Goal: Task Accomplishment & Management: Use online tool/utility

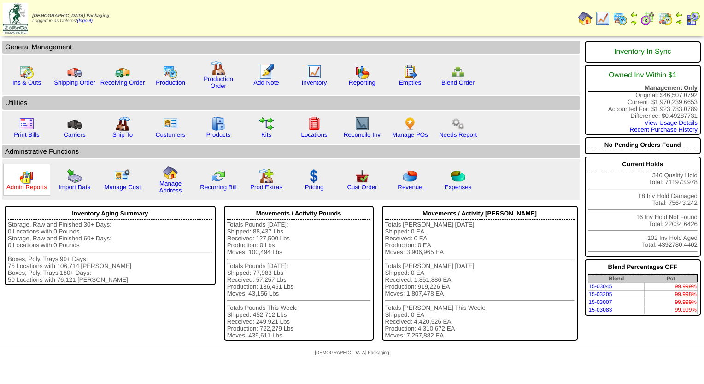
click at [17, 184] on link "Admin Reports" at bounding box center [26, 187] width 41 height 7
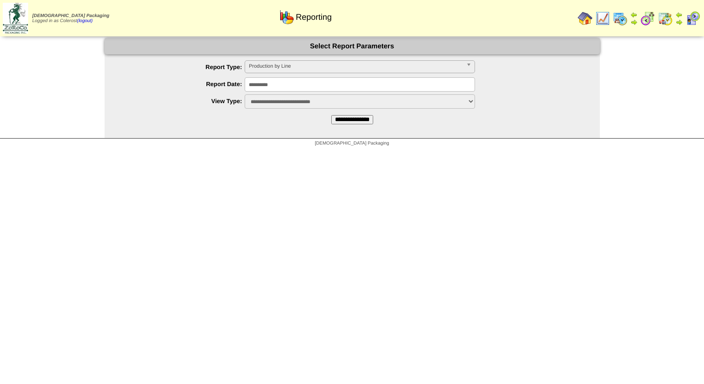
click at [266, 68] on span "Production by Line" at bounding box center [356, 66] width 214 height 11
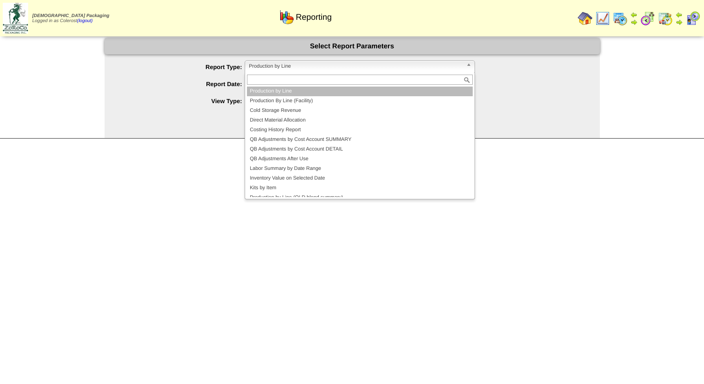
click at [267, 98] on li "Production By Line (Facility)" at bounding box center [360, 101] width 226 height 10
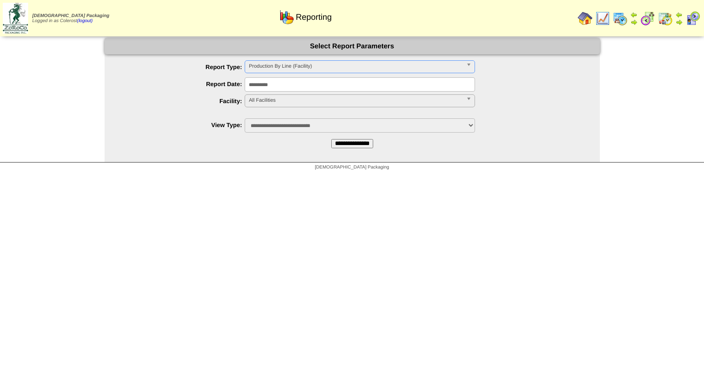
click at [267, 100] on span "All Facilities" at bounding box center [356, 100] width 214 height 11
click at [273, 120] on li "FreeFrom (FF)" at bounding box center [360, 122] width 226 height 10
click at [334, 141] on input "**********" at bounding box center [352, 143] width 42 height 9
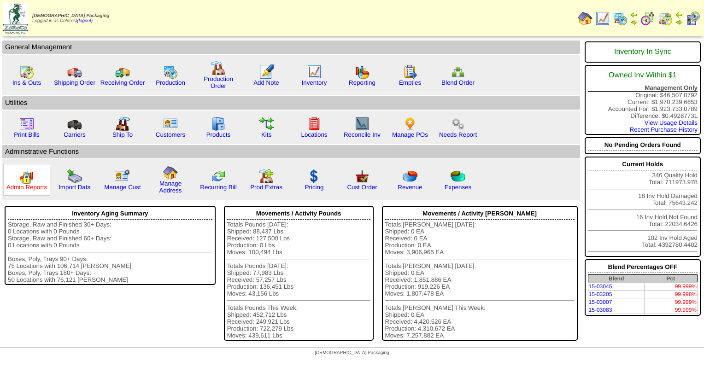
click at [31, 187] on link "Admin Reports" at bounding box center [26, 187] width 41 height 7
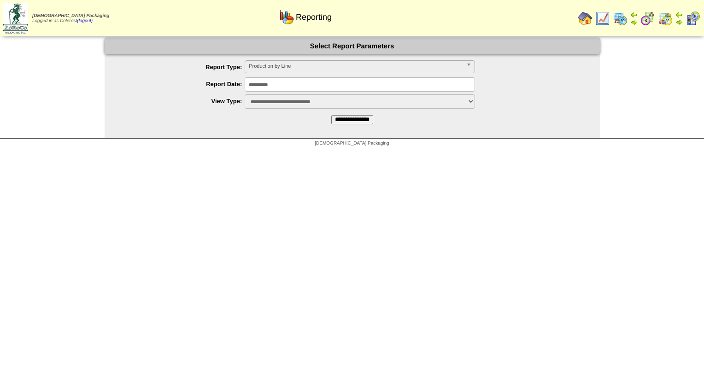
click at [287, 71] on span "Production by Line" at bounding box center [356, 66] width 214 height 11
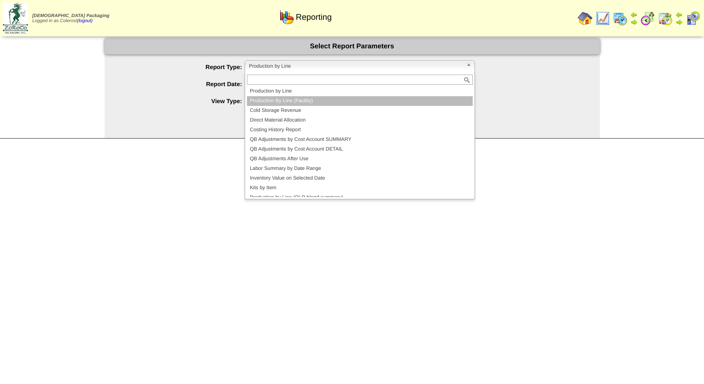
click at [273, 100] on li "Production By Line (Facility)" at bounding box center [360, 101] width 226 height 10
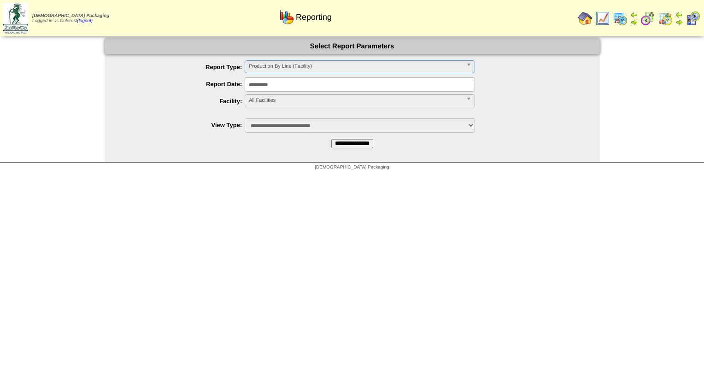
click at [271, 102] on span "All Facilities" at bounding box center [356, 100] width 214 height 11
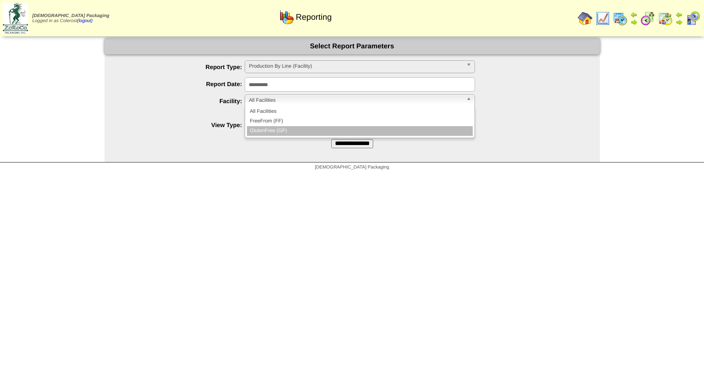
click at [271, 130] on li "GlutenFree (GF)" at bounding box center [360, 131] width 226 height 10
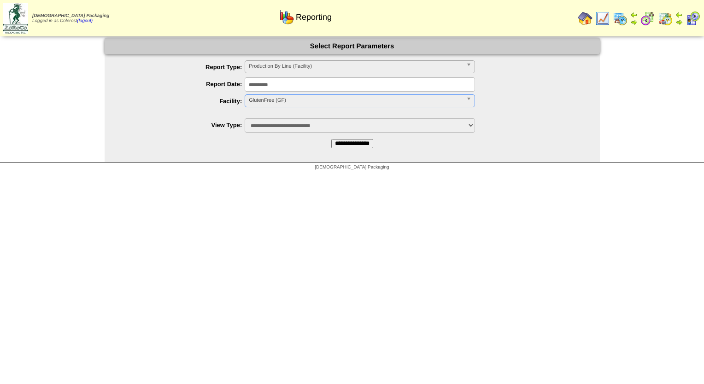
click at [350, 143] on input "**********" at bounding box center [352, 143] width 42 height 9
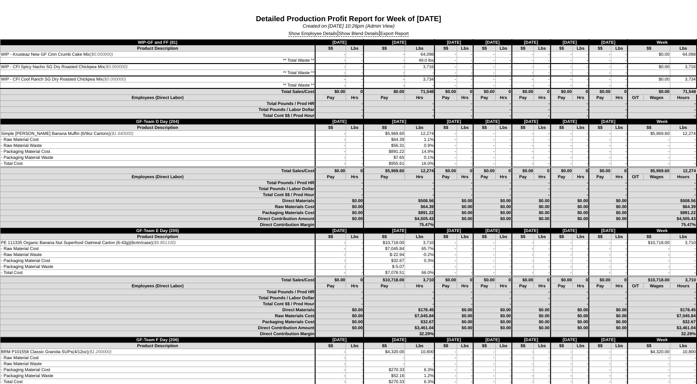
click at [290, 37] on div "Show Employee Details | Show Blend Details | Export Report" at bounding box center [348, 34] width 697 height 10
click at [296, 32] on link "Show Employee Details" at bounding box center [313, 34] width 49 height 6
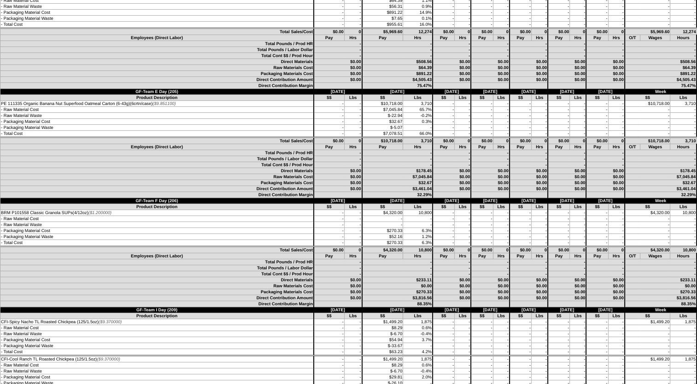
scroll to position [138, 0]
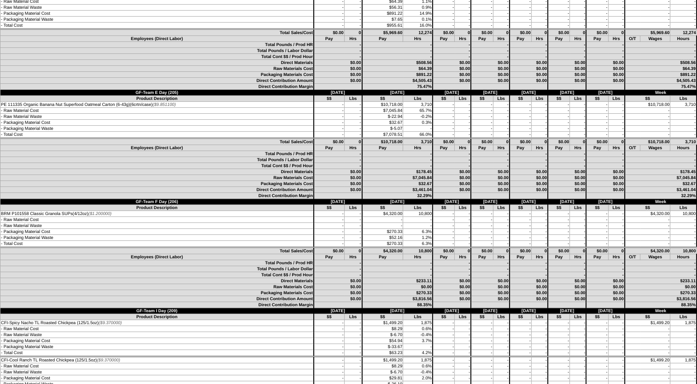
click at [282, 104] on td "PE 111335 Organic Banana Nut Superfood Oatmeal Carton (6-43g)(6crtn/case) ($9.8…" at bounding box center [157, 105] width 314 height 6
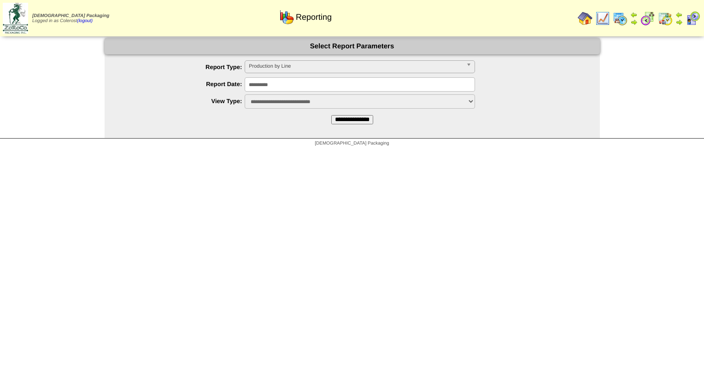
click at [265, 90] on input "**********" at bounding box center [360, 84] width 230 height 14
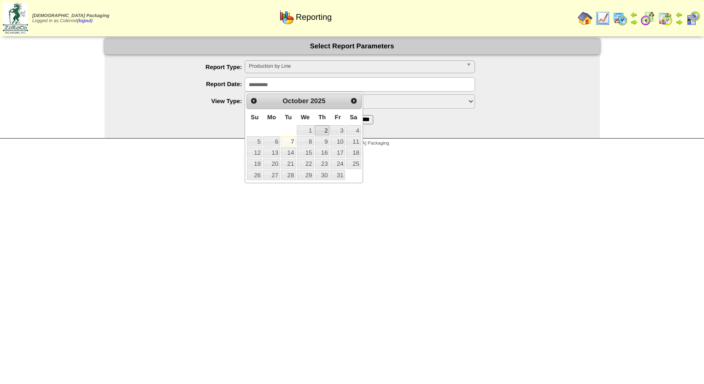
drag, startPoint x: 324, startPoint y: 129, endPoint x: 315, endPoint y: 112, distance: 19.6
click at [324, 129] on link "2" at bounding box center [322, 130] width 15 height 10
type input "**********"
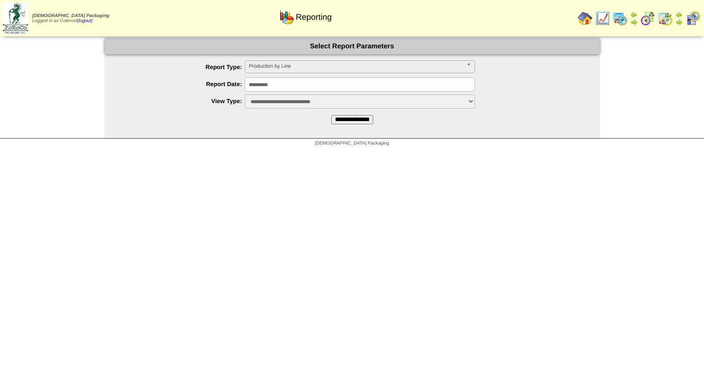
click at [310, 67] on span "Production by Line" at bounding box center [356, 66] width 214 height 11
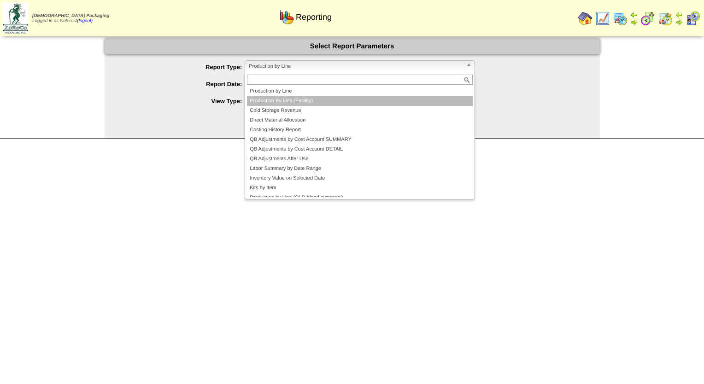
click at [301, 105] on li "Production By Line (Facility)" at bounding box center [360, 101] width 226 height 10
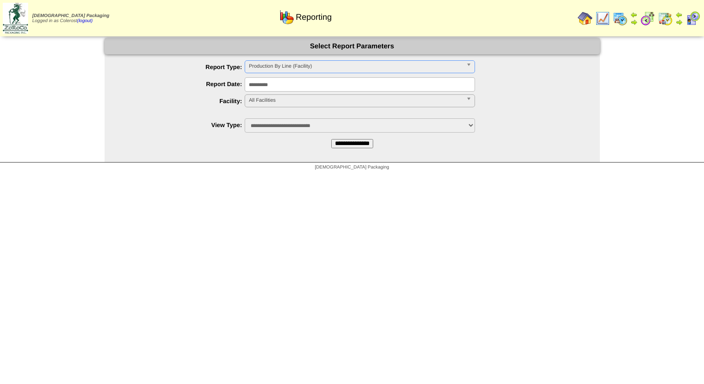
click at [277, 102] on span "All Facilities" at bounding box center [356, 100] width 214 height 11
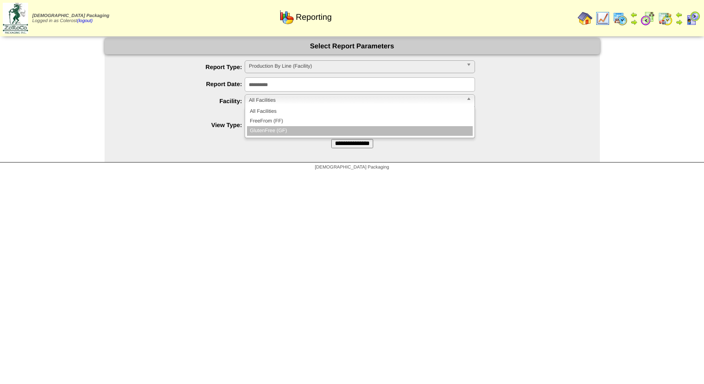
click at [280, 129] on li "GlutenFree (GF)" at bounding box center [360, 131] width 226 height 10
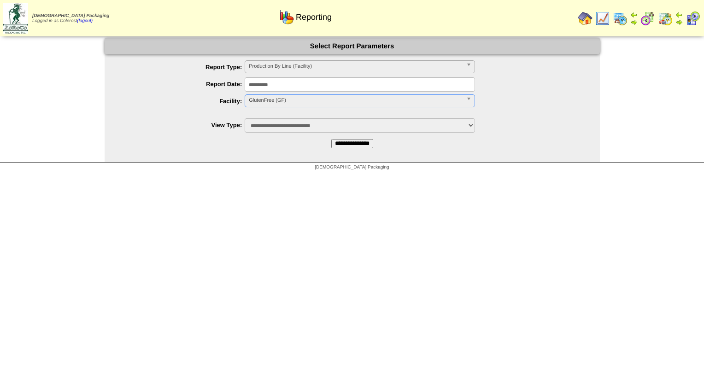
click at [344, 141] on input "**********" at bounding box center [352, 143] width 42 height 9
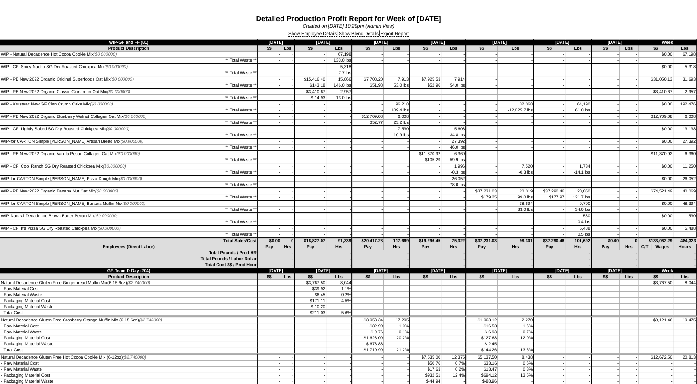
drag, startPoint x: 266, startPoint y: 60, endPoint x: 294, endPoint y: 41, distance: 33.5
click at [266, 60] on td "-" at bounding box center [270, 61] width 24 height 6
click at [303, 39] on div "Show Employee Details | Show Blend Details | Export Report" at bounding box center [348, 34] width 697 height 10
click at [307, 36] on link "Show Employee Details" at bounding box center [313, 34] width 49 height 6
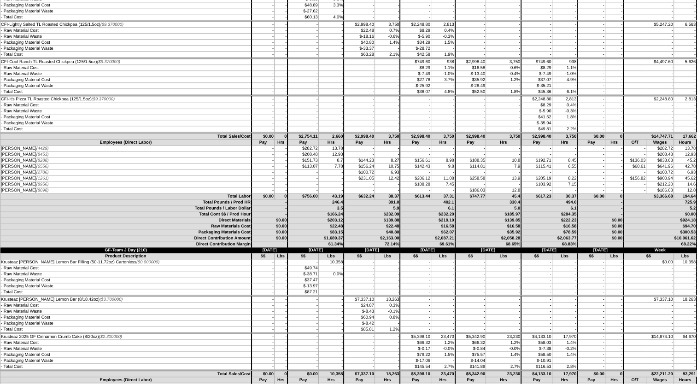
scroll to position [3156, 0]
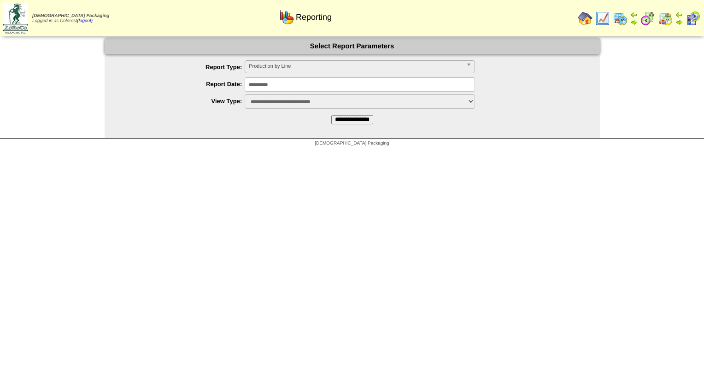
drag, startPoint x: 278, startPoint y: 62, endPoint x: 280, endPoint y: 68, distance: 6.7
click at [278, 62] on span "Production by Line" at bounding box center [356, 66] width 214 height 11
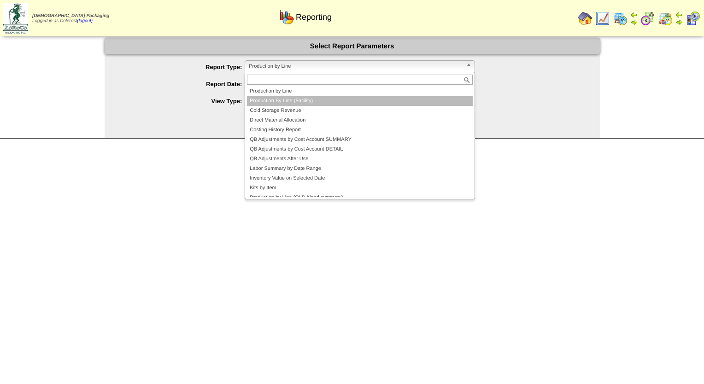
click at [284, 97] on li "Production By Line (Facility)" at bounding box center [360, 101] width 226 height 10
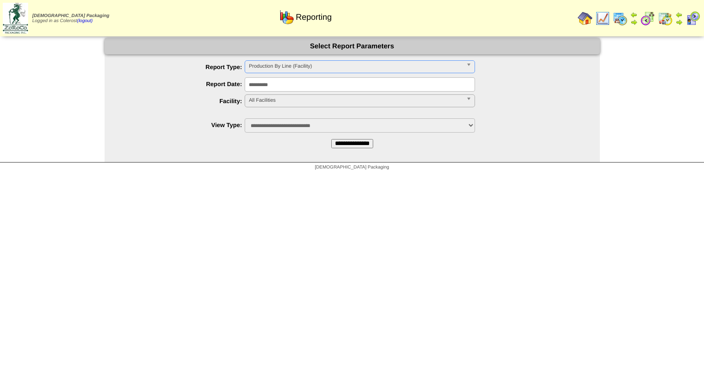
click at [281, 100] on span "All Facilities" at bounding box center [356, 100] width 214 height 11
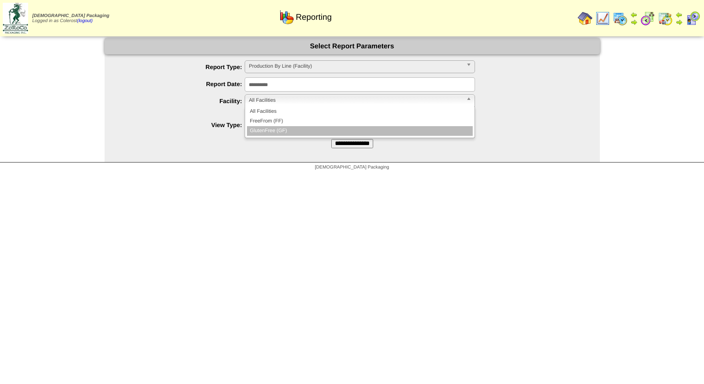
drag, startPoint x: 280, startPoint y: 131, endPoint x: 279, endPoint y: 112, distance: 19.4
click at [280, 130] on li "GlutenFree (GF)" at bounding box center [360, 131] width 226 height 10
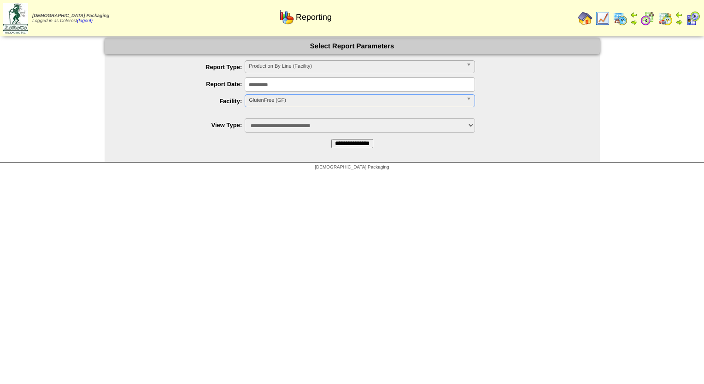
click at [282, 88] on input "**********" at bounding box center [360, 84] width 230 height 14
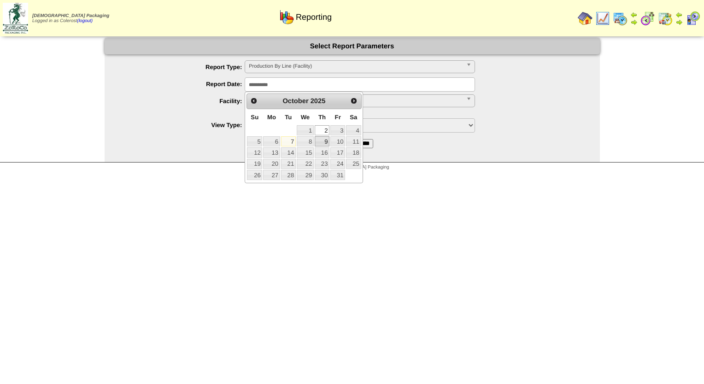
click at [322, 140] on link "9" at bounding box center [322, 141] width 15 height 10
type input "**********"
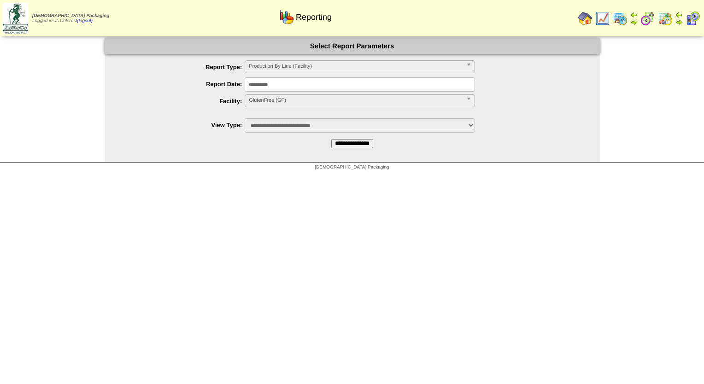
click at [363, 142] on input "**********" at bounding box center [352, 143] width 42 height 9
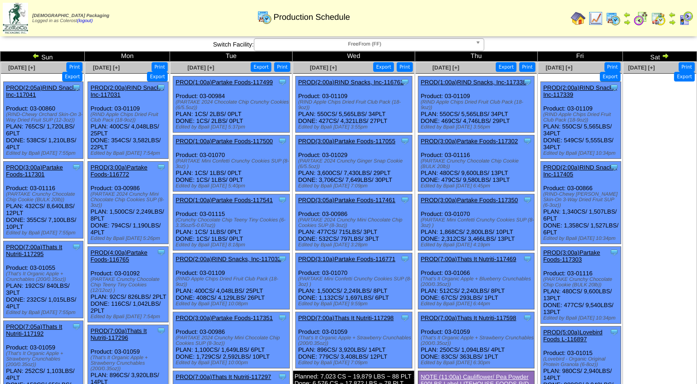
click at [387, 67] on button "Export" at bounding box center [383, 67] width 21 height 10
click at [506, 66] on button "Export" at bounding box center [506, 67] width 21 height 10
click at [389, 69] on button "Export" at bounding box center [383, 67] width 21 height 10
click at [600, 72] on button "Export" at bounding box center [610, 77] width 21 height 10
